Goal: Task Accomplishment & Management: Complete application form

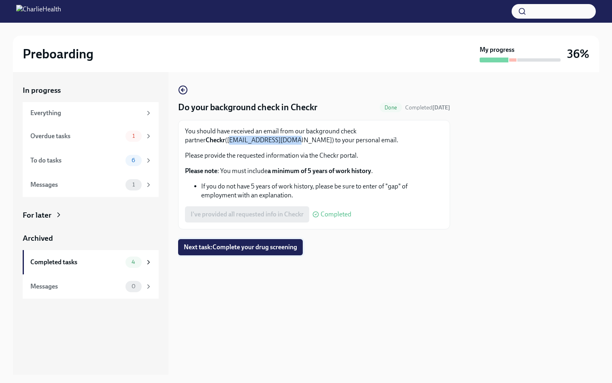
click at [268, 248] on span "Next task : Complete your drug screening" at bounding box center [240, 247] width 113 height 8
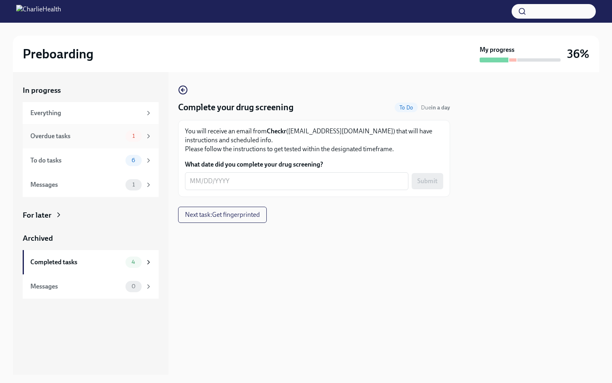
click at [115, 136] on div "Overdue tasks" at bounding box center [76, 136] width 92 height 9
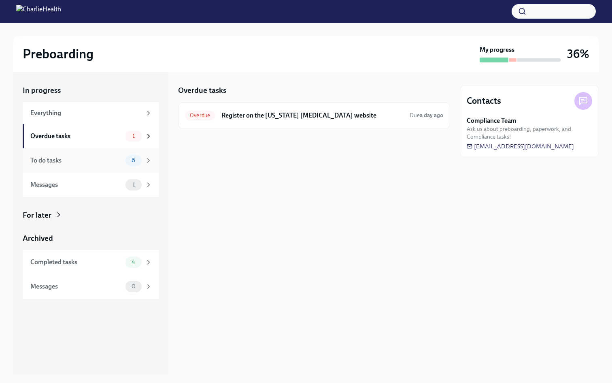
click at [128, 157] on span "6" at bounding box center [133, 160] width 13 height 6
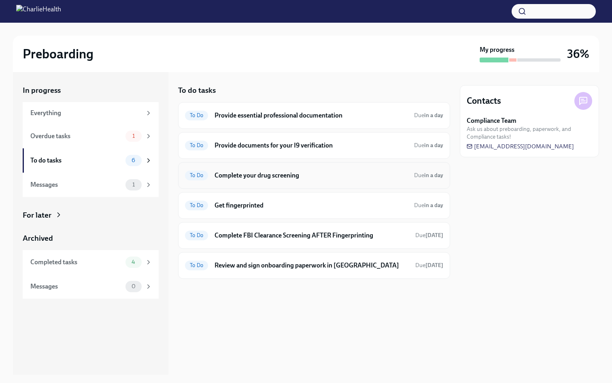
click at [323, 174] on h6 "Complete your drug screening" at bounding box center [311, 175] width 193 height 9
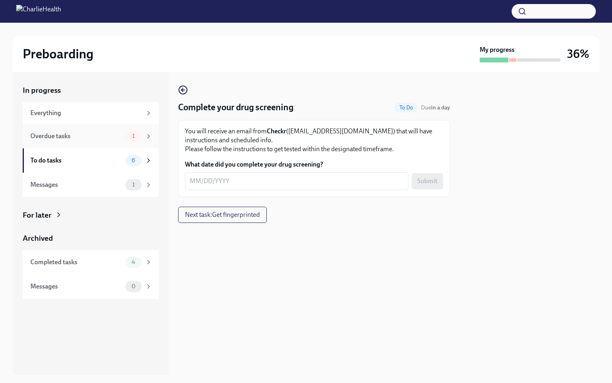
click at [115, 139] on div "Overdue tasks" at bounding box center [76, 136] width 92 height 9
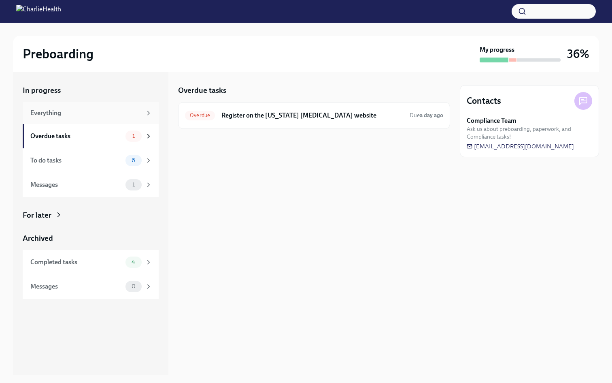
click at [107, 115] on div "Everything" at bounding box center [85, 113] width 111 height 9
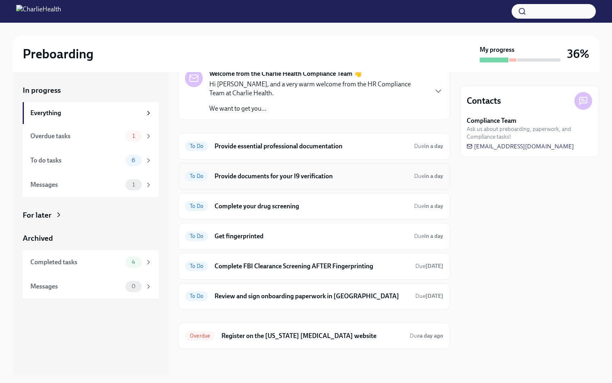
scroll to position [37, 0]
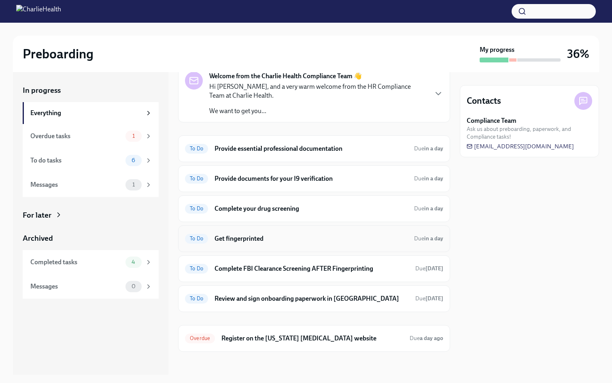
click at [288, 239] on h6 "Get fingerprinted" at bounding box center [311, 238] width 193 height 9
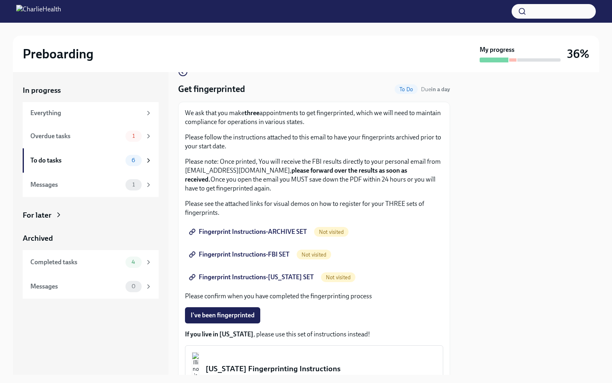
scroll to position [16, 0]
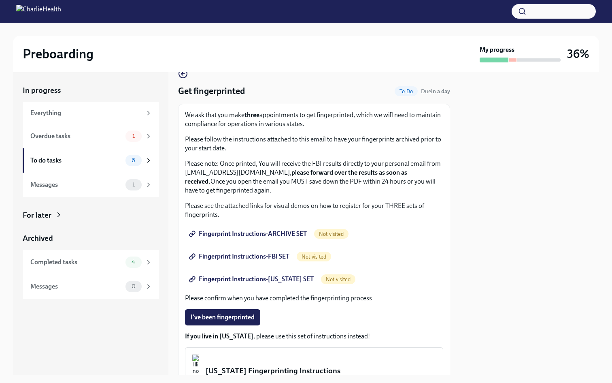
click at [285, 234] on span "Fingerprint Instructions-ARCHIVE SET" at bounding box center [249, 234] width 116 height 8
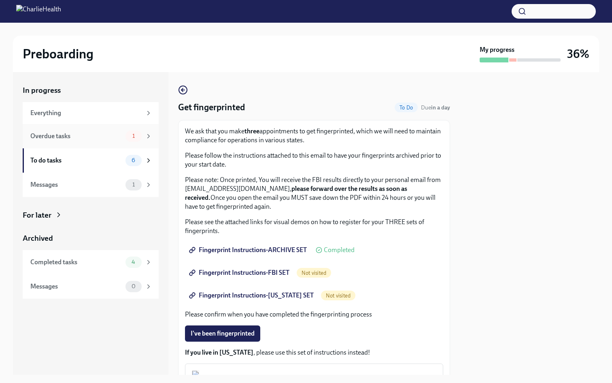
click at [144, 133] on div "1" at bounding box center [139, 135] width 27 height 11
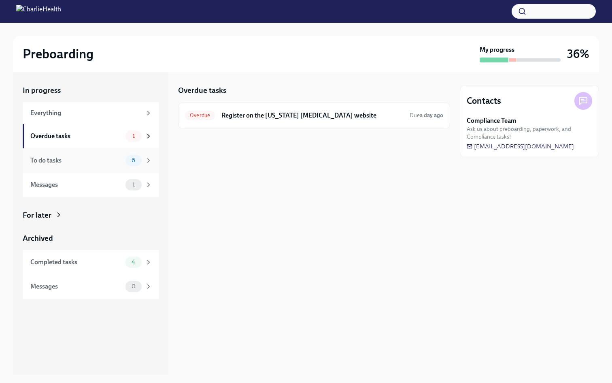
click at [123, 150] on div "To do tasks 6" at bounding box center [91, 160] width 136 height 24
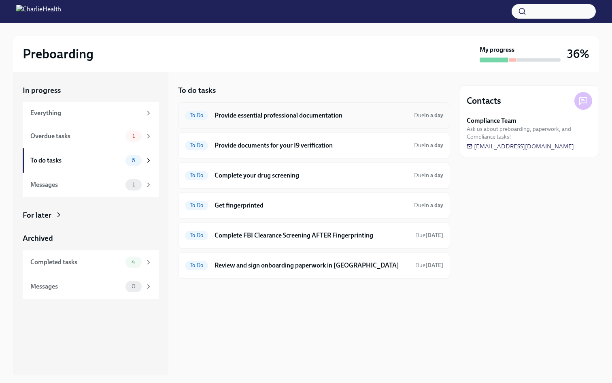
click at [356, 121] on div "To Do Provide essential professional documentation Due in a day" at bounding box center [314, 115] width 272 height 27
click at [331, 115] on h6 "Provide essential professional documentation" at bounding box center [311, 115] width 193 height 9
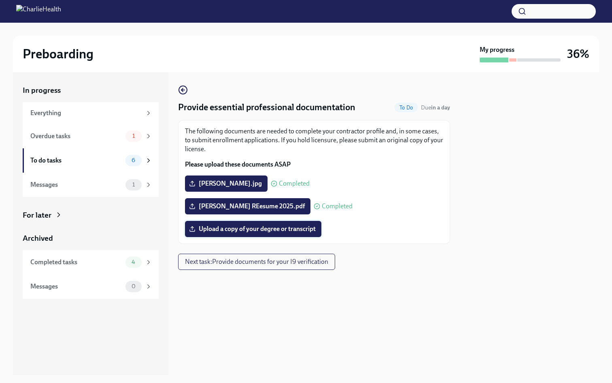
click at [265, 226] on span "Upload a copy of your degree or transcript" at bounding box center [253, 229] width 125 height 8
click at [0, 0] on input "Upload a copy of your degree or transcript" at bounding box center [0, 0] width 0 height 0
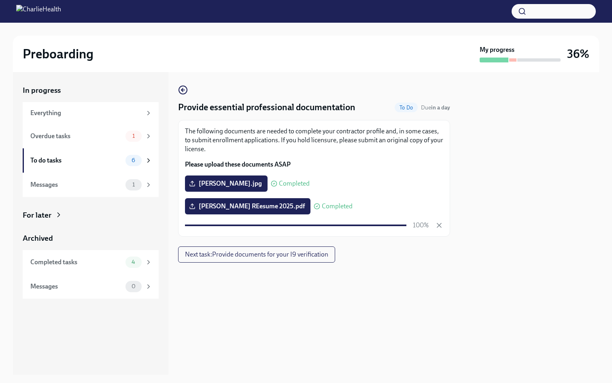
click at [403, 270] on div at bounding box center [314, 275] width 272 height 26
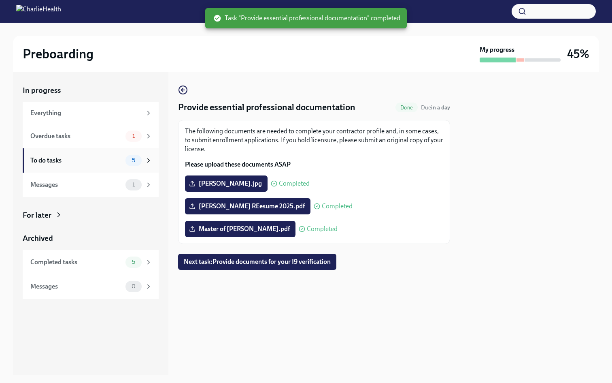
click at [90, 153] on div "To do tasks 5" at bounding box center [91, 160] width 136 height 24
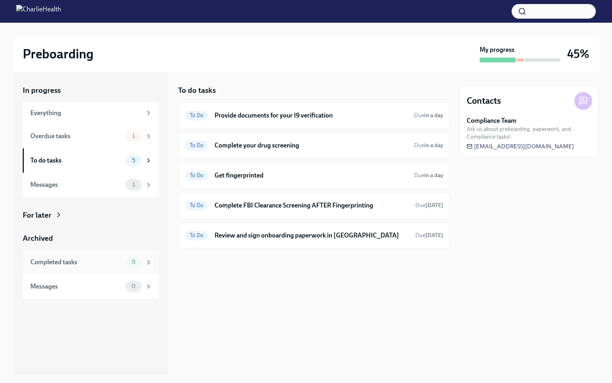
click at [146, 266] on div "5" at bounding box center [139, 261] width 27 height 11
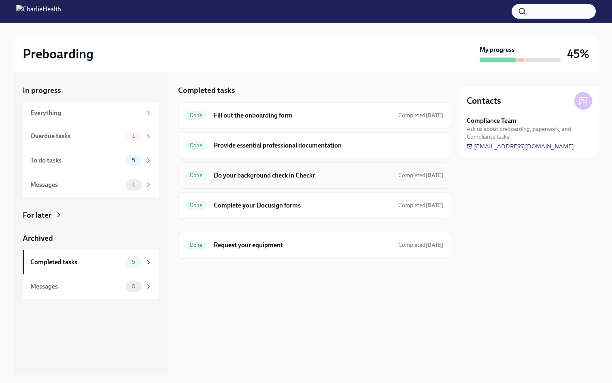
click at [272, 176] on h6 "Do your background check in Checkr" at bounding box center [303, 175] width 178 height 9
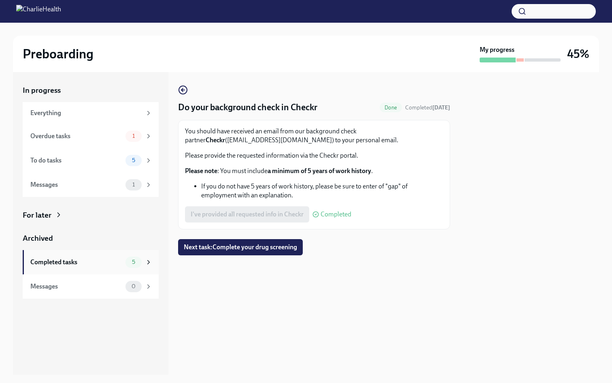
click at [95, 262] on div "Completed tasks" at bounding box center [76, 262] width 92 height 9
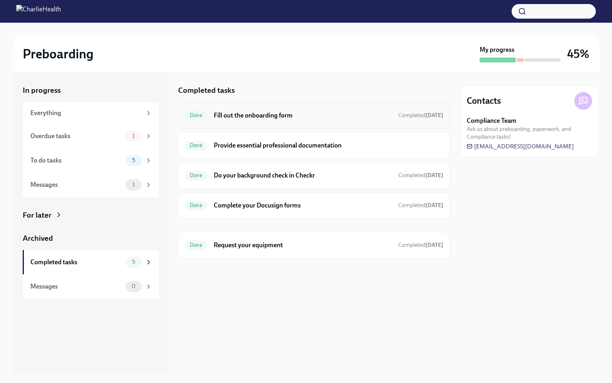
click at [259, 117] on h6 "Fill out the onboarding form" at bounding box center [303, 115] width 178 height 9
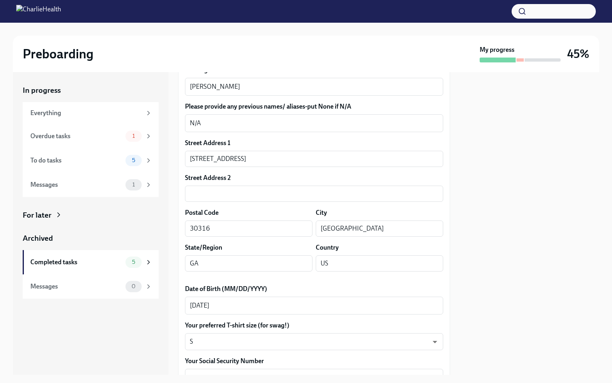
scroll to position [102, 0]
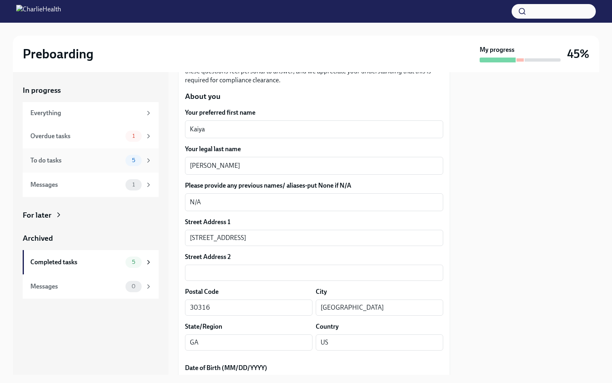
click at [77, 156] on div "To do tasks" at bounding box center [76, 160] width 92 height 9
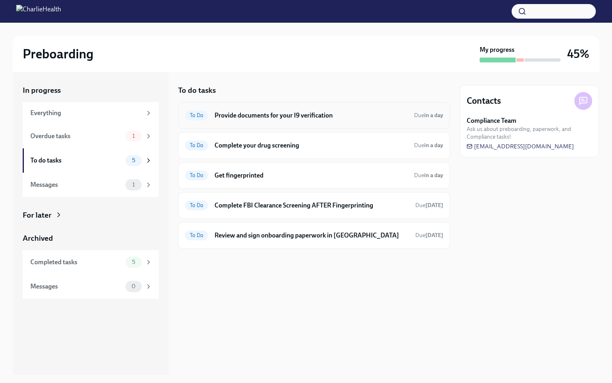
click at [336, 118] on h6 "Provide documents for your I9 verification" at bounding box center [311, 115] width 193 height 9
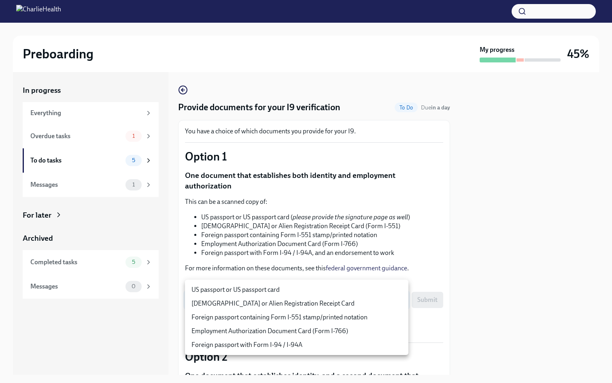
click at [371, 288] on body "Preboarding My progress 45% In progress Everything Overdue tasks 1 To do tasks …" at bounding box center [306, 191] width 612 height 383
click at [351, 291] on li "US passport or US passport card" at bounding box center [297, 290] width 224 height 14
type input "KnYOjnC8x"
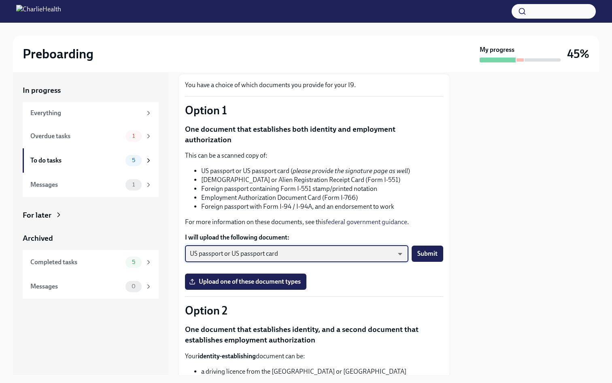
scroll to position [49, 0]
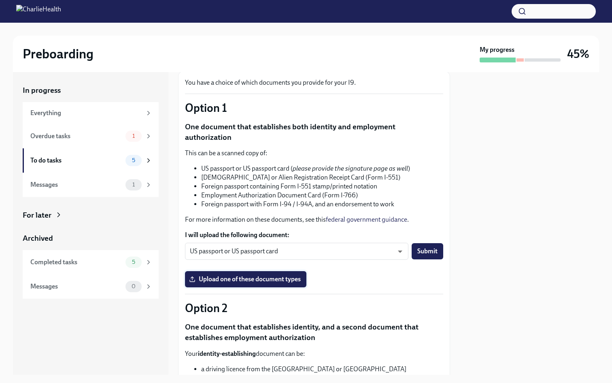
click at [296, 275] on span "Upload one of these document types" at bounding box center [246, 279] width 110 height 8
click at [0, 0] on input "Upload one of these document types" at bounding box center [0, 0] width 0 height 0
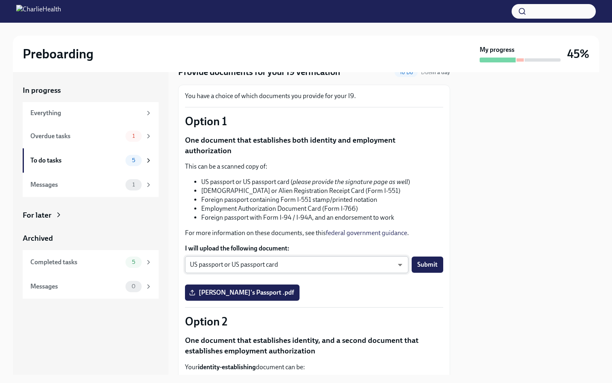
scroll to position [0, 0]
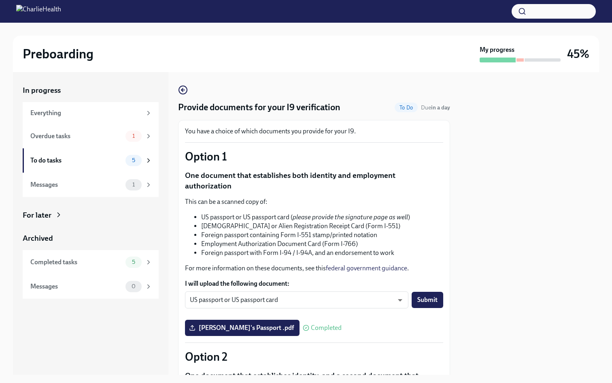
click at [481, 281] on div at bounding box center [529, 223] width 139 height 303
click at [79, 141] on div "Overdue tasks 1" at bounding box center [91, 135] width 122 height 11
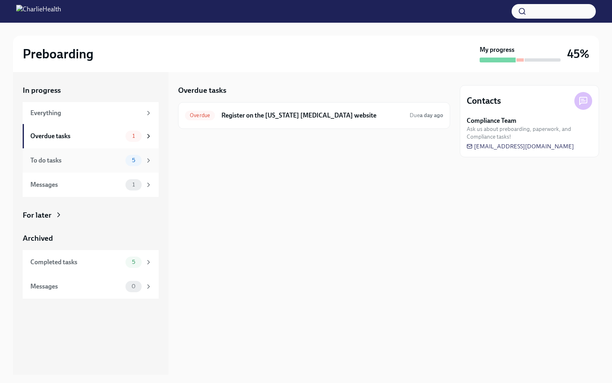
click at [85, 151] on div "To do tasks 5" at bounding box center [91, 160] width 136 height 24
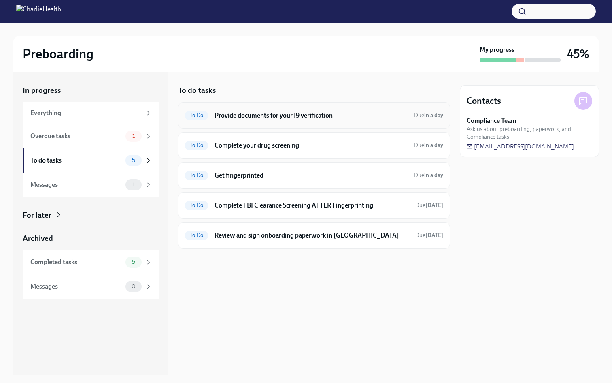
click at [334, 115] on h6 "Provide documents for your I9 verification" at bounding box center [311, 115] width 193 height 9
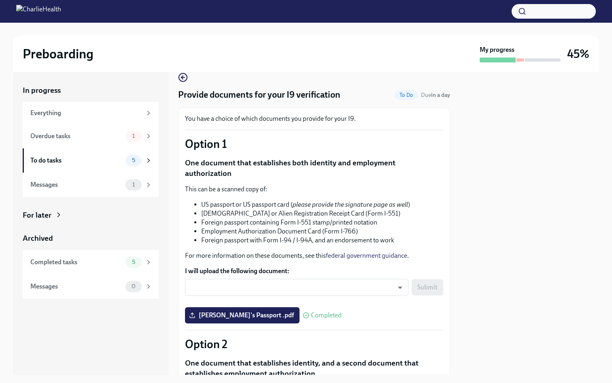
scroll to position [17, 0]
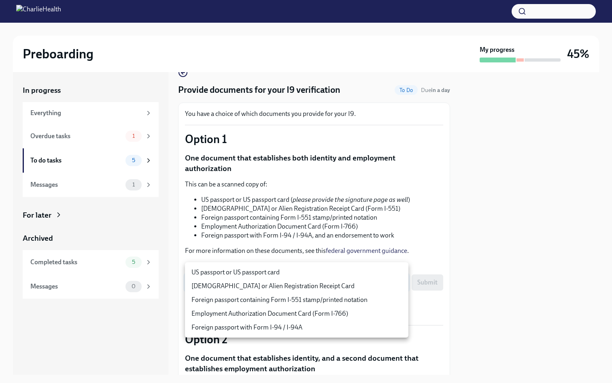
click at [337, 277] on body "Preboarding My progress 45% In progress Everything Overdue tasks 1 To do tasks …" at bounding box center [306, 191] width 612 height 383
click at [298, 273] on li "US passport or US passport card" at bounding box center [297, 272] width 224 height 14
type input "KnYOjnC8x"
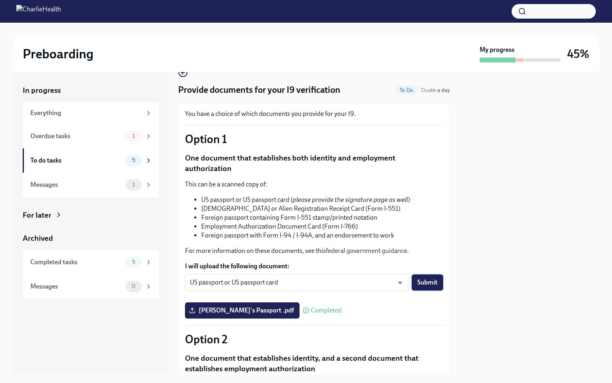
click at [435, 274] on button "Submit" at bounding box center [428, 282] width 32 height 16
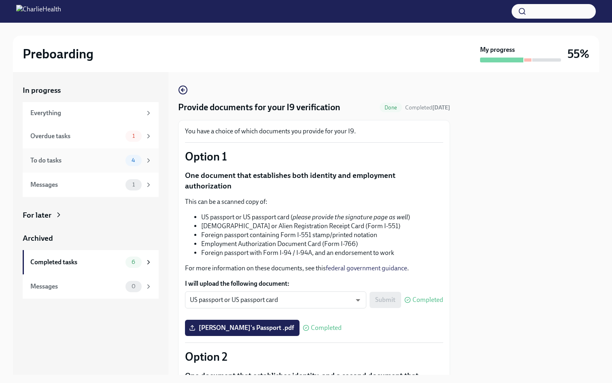
click at [102, 160] on div "To do tasks" at bounding box center [76, 160] width 92 height 9
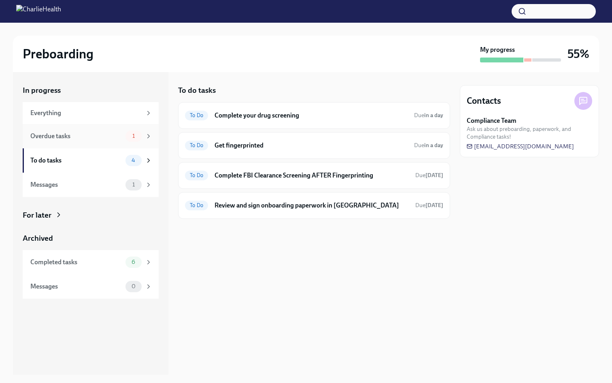
click at [117, 137] on div "Overdue tasks" at bounding box center [76, 136] width 92 height 9
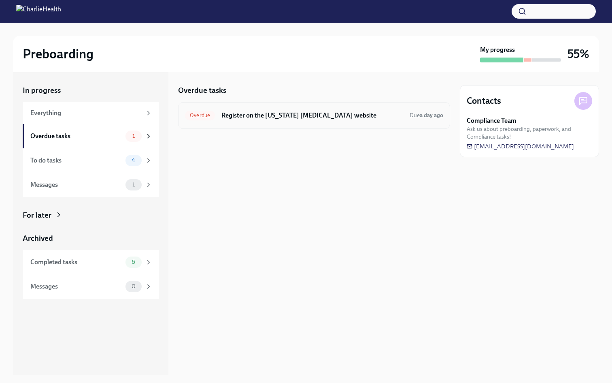
click at [255, 117] on h6 "Register on the [US_STATE] [MEDICAL_DATA] website" at bounding box center [313, 115] width 182 height 9
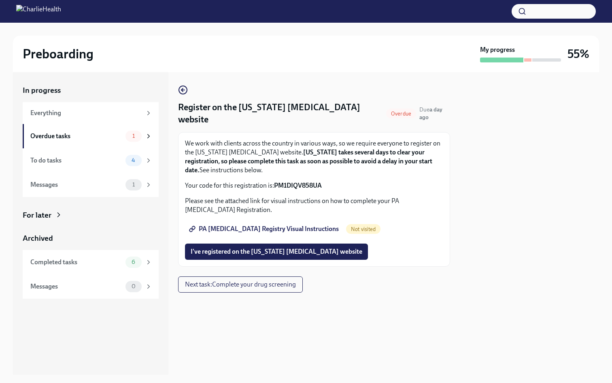
click at [278, 225] on span "PA [MEDICAL_DATA] Registry Visual Instructions" at bounding box center [265, 229] width 148 height 8
drag, startPoint x: 327, startPoint y: 168, endPoint x: 281, endPoint y: 168, distance: 45.4
click at [281, 168] on div "We work with clients across the country in various ways, so we require everyone…" at bounding box center [314, 164] width 258 height 51
drag, startPoint x: 329, startPoint y: 174, endPoint x: 276, endPoint y: 175, distance: 53.5
click at [276, 181] on p "Your code for this registration is: PM1DIQV858UA" at bounding box center [314, 185] width 258 height 9
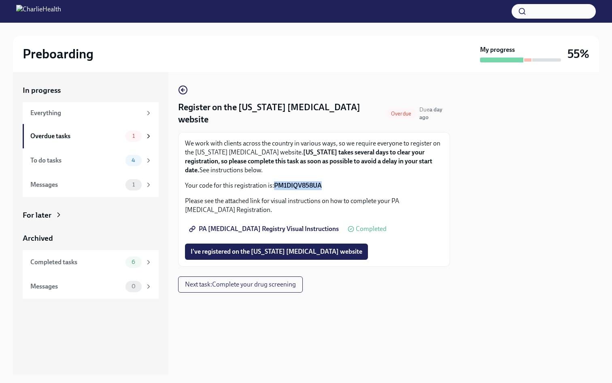
copy strong "PM1DIQV858UA"
click at [274, 247] on span "I've registered on the [US_STATE] [MEDICAL_DATA] website" at bounding box center [277, 251] width 172 height 8
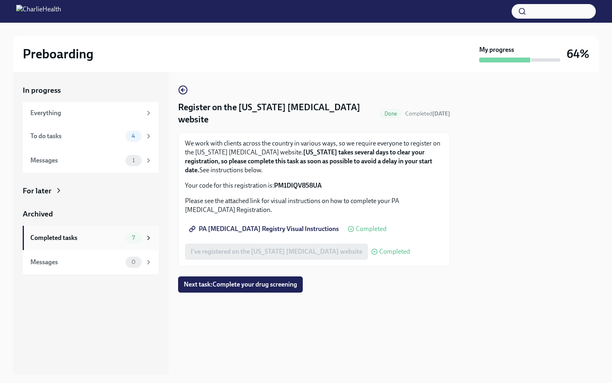
click at [146, 238] on icon at bounding box center [148, 237] width 7 height 7
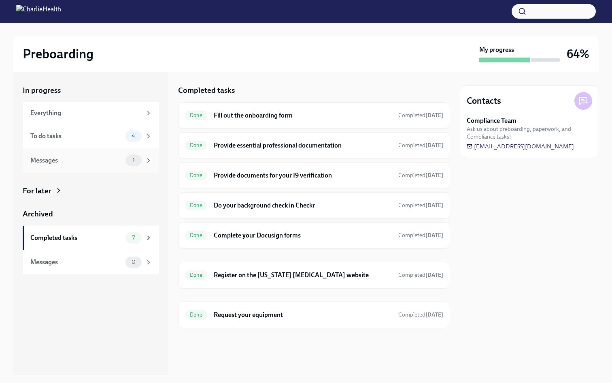
click at [97, 165] on div "Messages 1" at bounding box center [91, 160] width 122 height 11
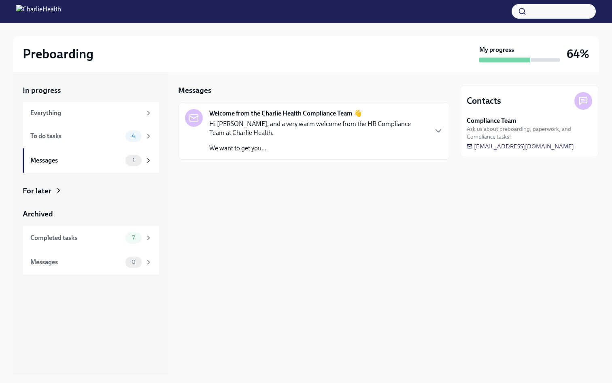
click at [260, 139] on div "Hi [PERSON_NAME], and a very warm welcome from the HR Compliance Team at Charli…" at bounding box center [318, 135] width 218 height 33
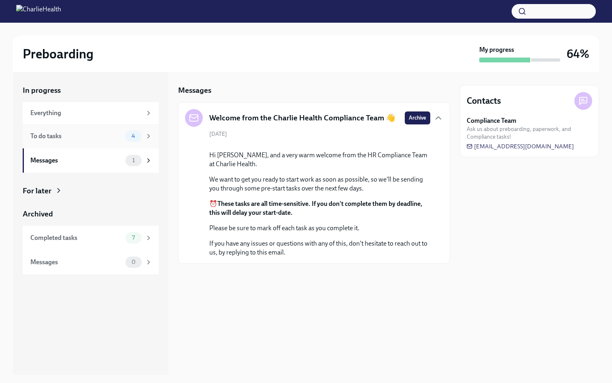
click at [107, 136] on div "To do tasks" at bounding box center [76, 136] width 92 height 9
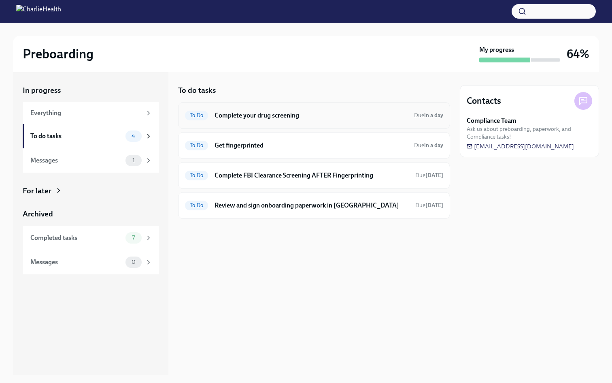
click at [301, 124] on div "To Do Complete your drug screening Due in a day" at bounding box center [314, 115] width 272 height 27
click at [299, 118] on h6 "Complete your drug screening" at bounding box center [311, 115] width 193 height 9
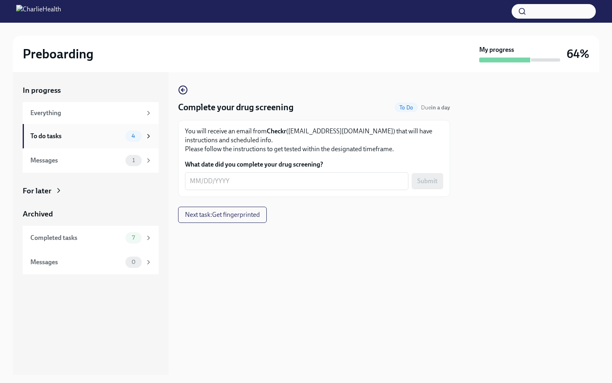
click at [80, 128] on div "To do tasks 4" at bounding box center [91, 136] width 136 height 24
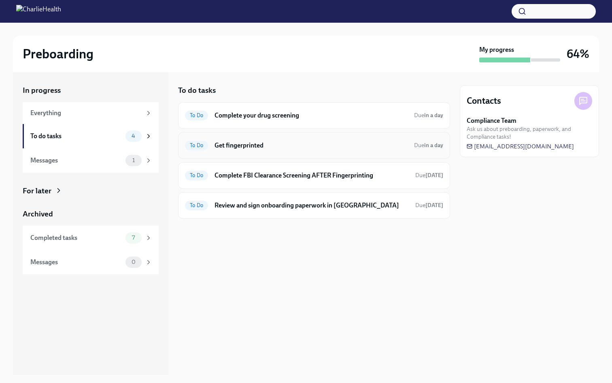
click at [241, 147] on h6 "Get fingerprinted" at bounding box center [311, 145] width 193 height 9
